Goal: Navigation & Orientation: Find specific page/section

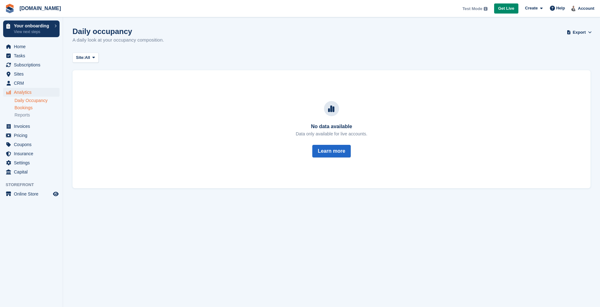
click at [32, 109] on link "Bookings" at bounding box center [36, 108] width 45 height 6
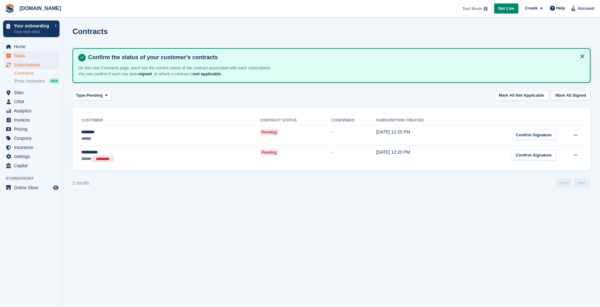
click at [23, 54] on span "Tasks" at bounding box center [33, 55] width 38 height 9
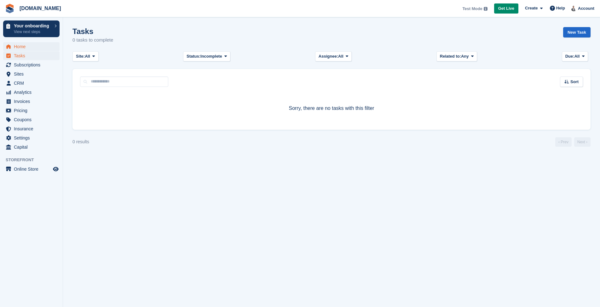
click at [24, 46] on span "Home" at bounding box center [33, 46] width 38 height 9
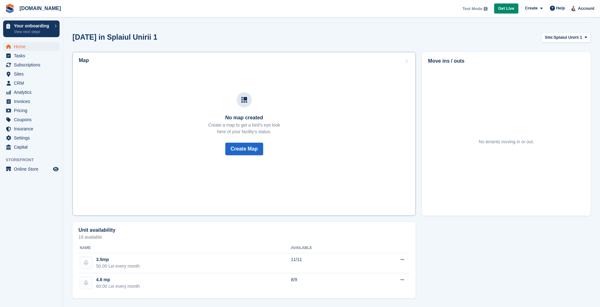
scroll to position [174, 0]
click at [27, 68] on span "Subscriptions" at bounding box center [33, 65] width 38 height 9
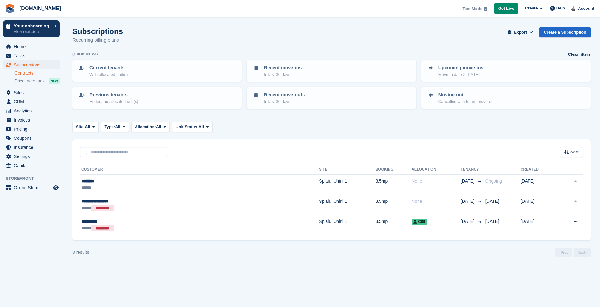
click at [28, 73] on link "Contracts" at bounding box center [36, 73] width 45 height 6
